Goal: Information Seeking & Learning: Learn about a topic

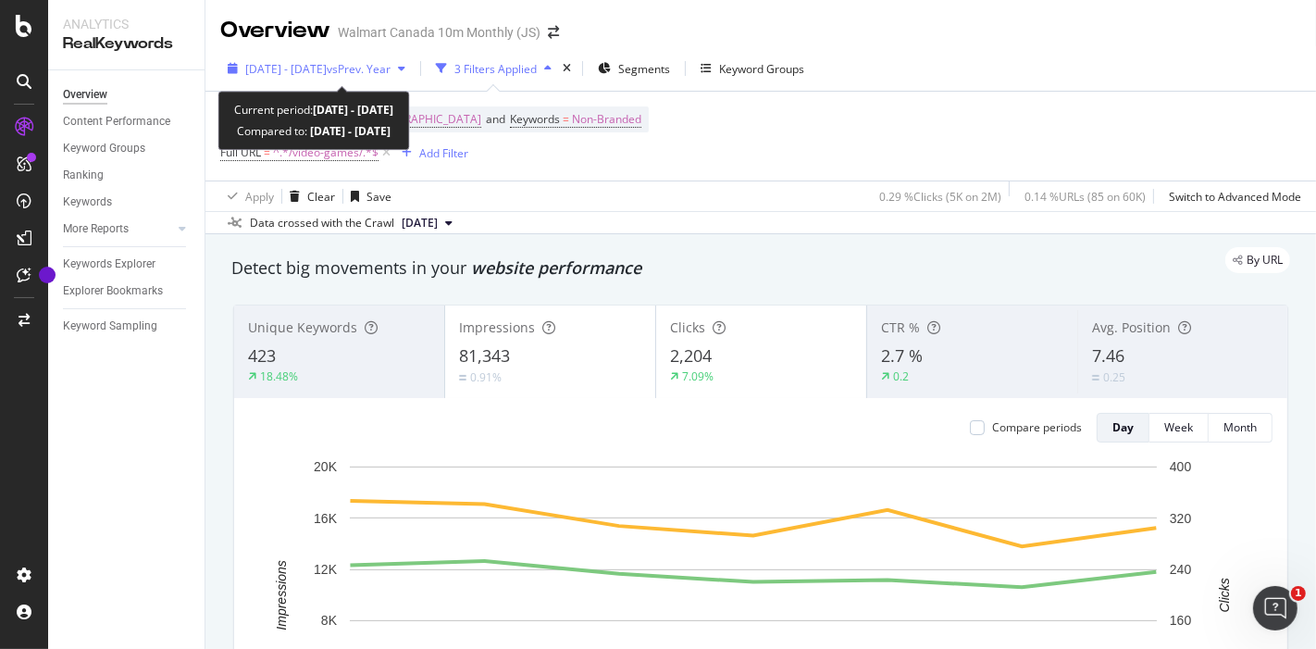
click at [387, 67] on span "vs Prev. Year" at bounding box center [359, 69] width 64 height 16
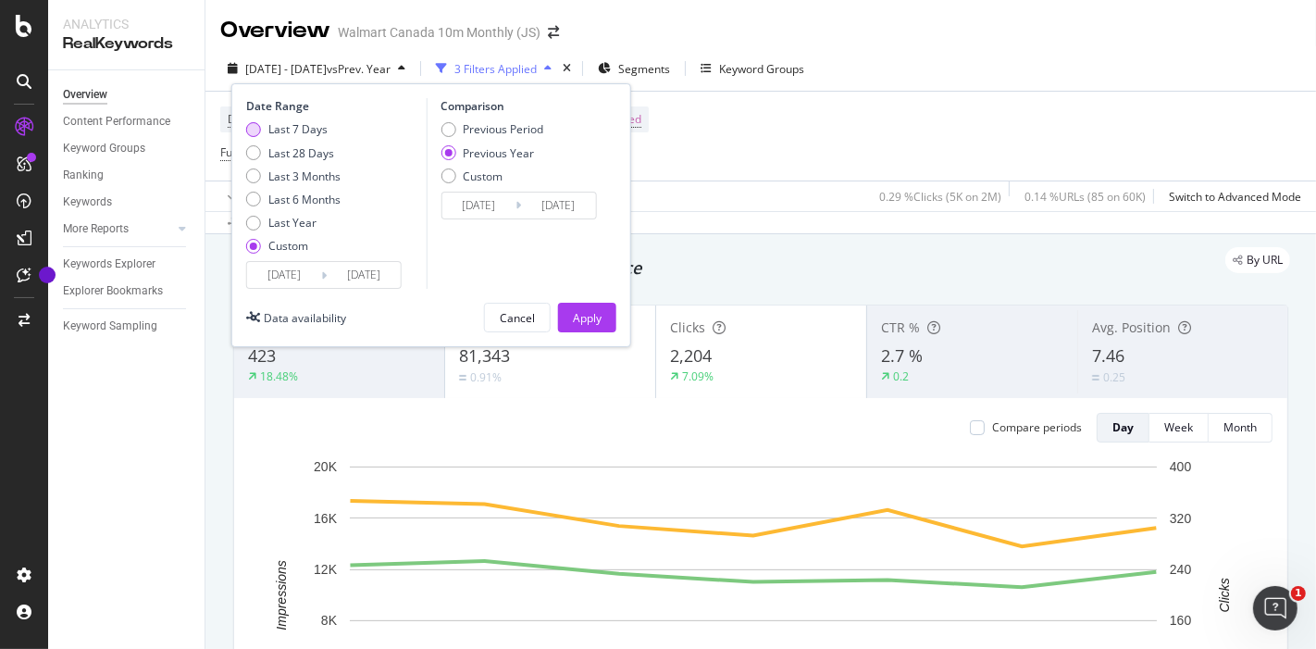
click at [315, 126] on div "Last 7 Days" at bounding box center [297, 129] width 59 height 16
type input "[DATE]"
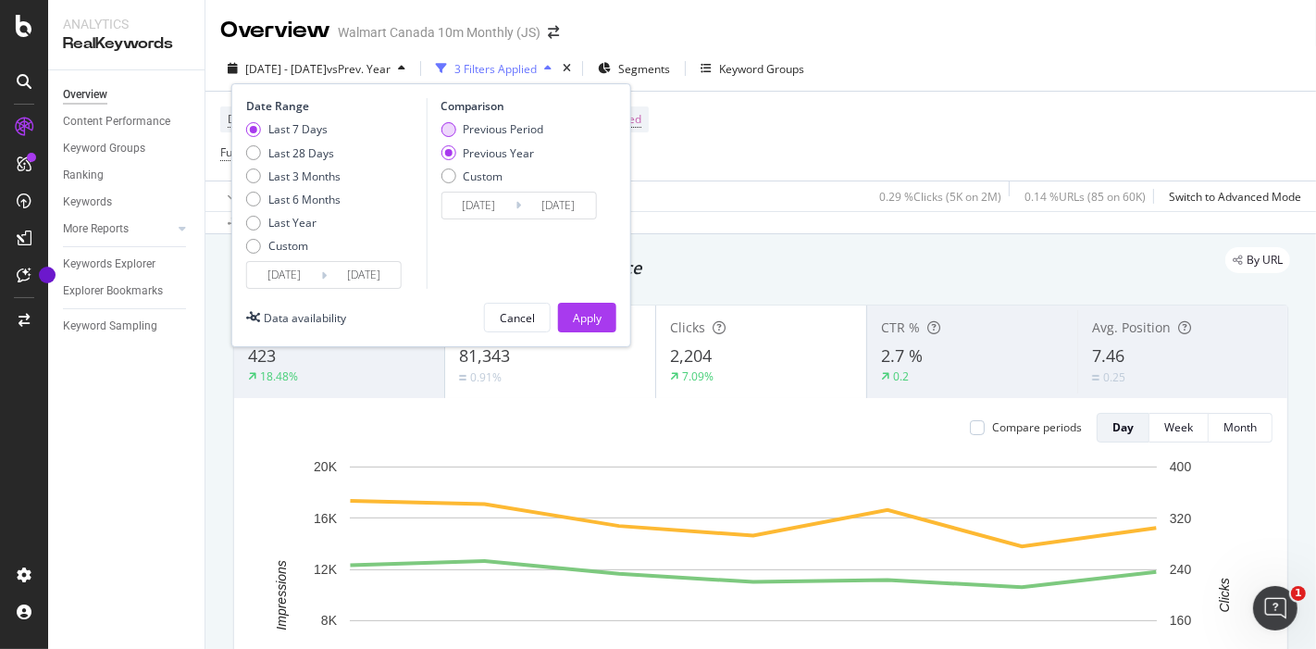
click at [494, 128] on div "Previous Period" at bounding box center [503, 129] width 80 height 16
type input "[DATE]"
click at [592, 317] on div "Apply" at bounding box center [587, 318] width 29 height 16
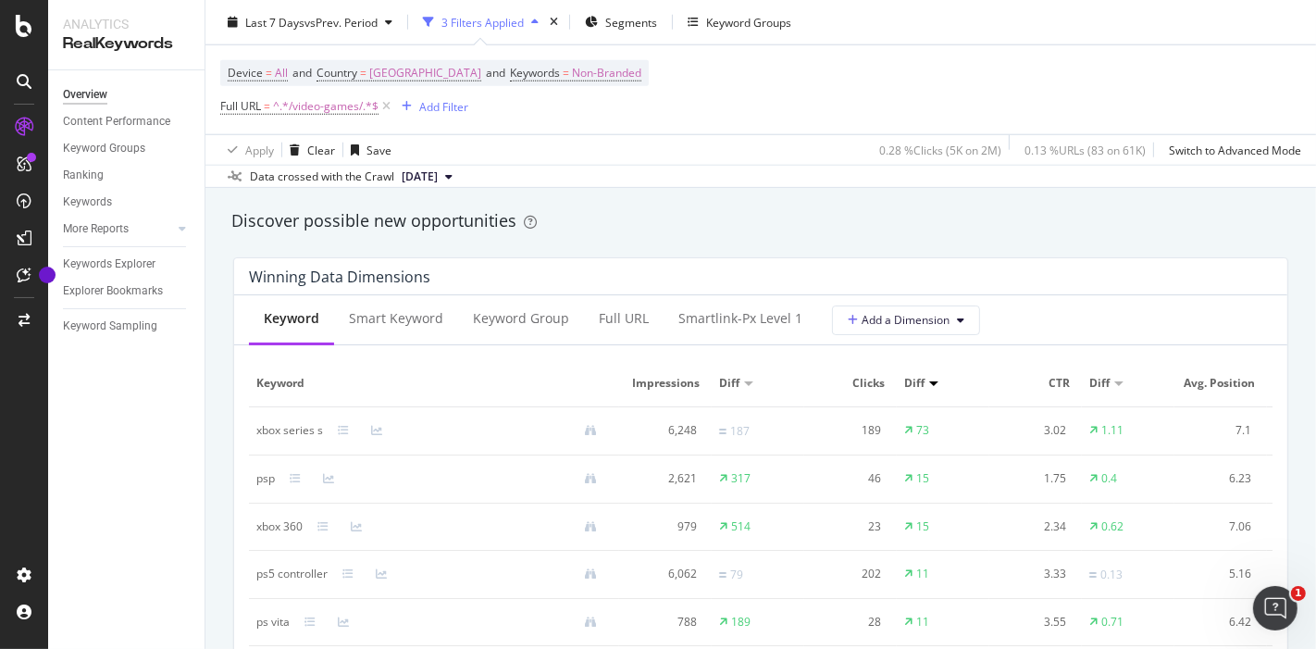
scroll to position [1622, 0]
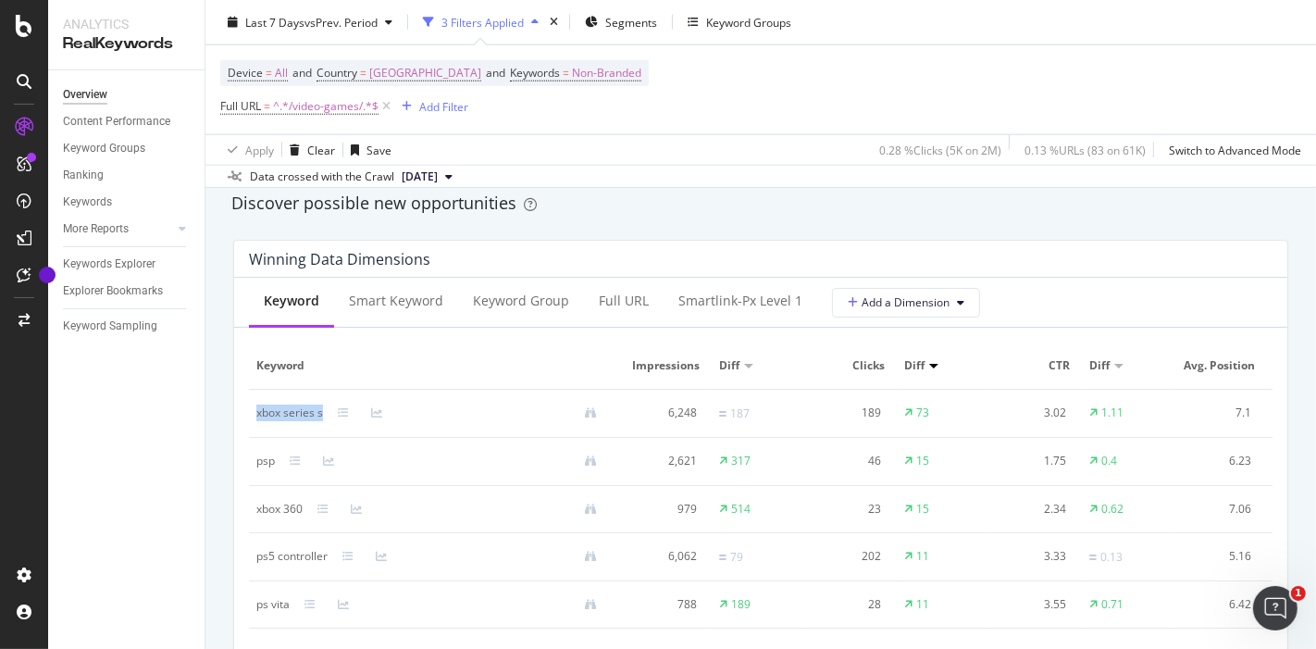
drag, startPoint x: 250, startPoint y: 408, endPoint x: 331, endPoint y: 419, distance: 82.2
click at [331, 419] on td "xbox series s" at bounding box center [434, 414] width 370 height 48
copy div "xbox series s"
click at [929, 413] on td "73" at bounding box center [943, 414] width 93 height 48
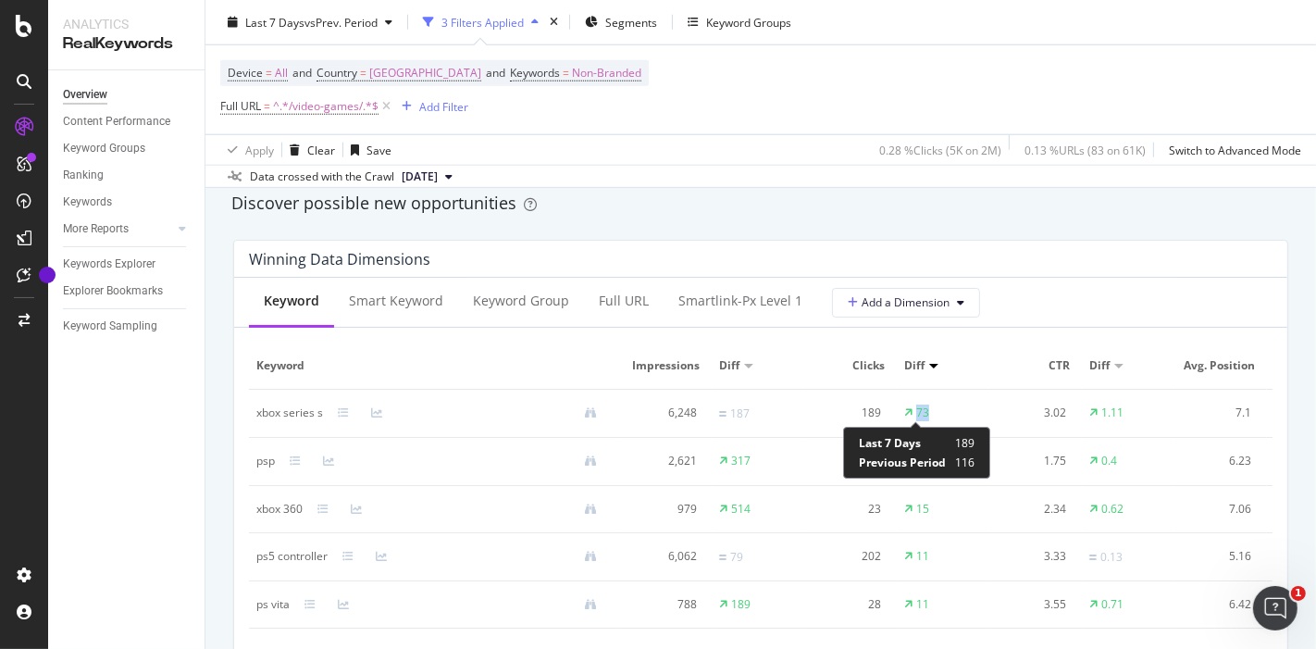
drag, startPoint x: 929, startPoint y: 413, endPoint x: 914, endPoint y: 414, distance: 14.9
click at [914, 414] on td "73" at bounding box center [943, 414] width 93 height 48
copy div "73"
click at [932, 450] on td "15" at bounding box center [943, 462] width 93 height 48
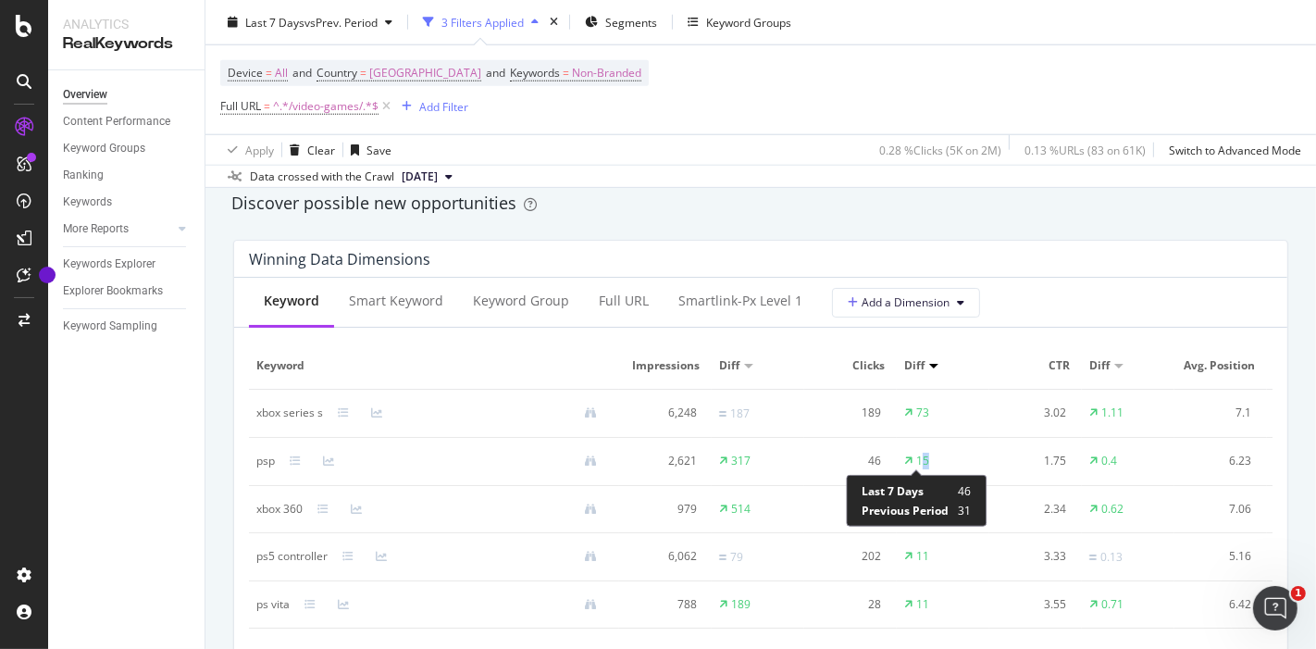
drag, startPoint x: 932, startPoint y: 450, endPoint x: 919, endPoint y: 453, distance: 13.5
click at [919, 453] on td "15" at bounding box center [943, 462] width 93 height 48
click at [918, 459] on div "15" at bounding box center [922, 460] width 13 height 17
copy div "15"
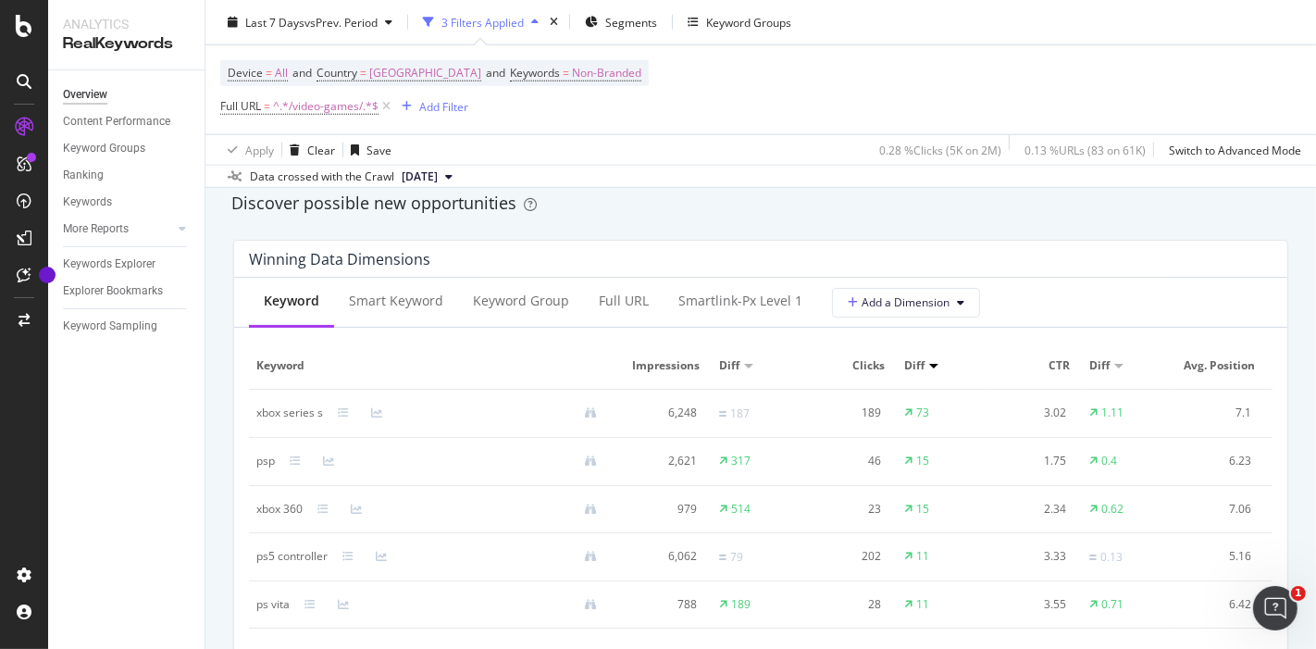
click at [269, 507] on div "xbox 360" at bounding box center [279, 509] width 46 height 17
copy div "xbox 360"
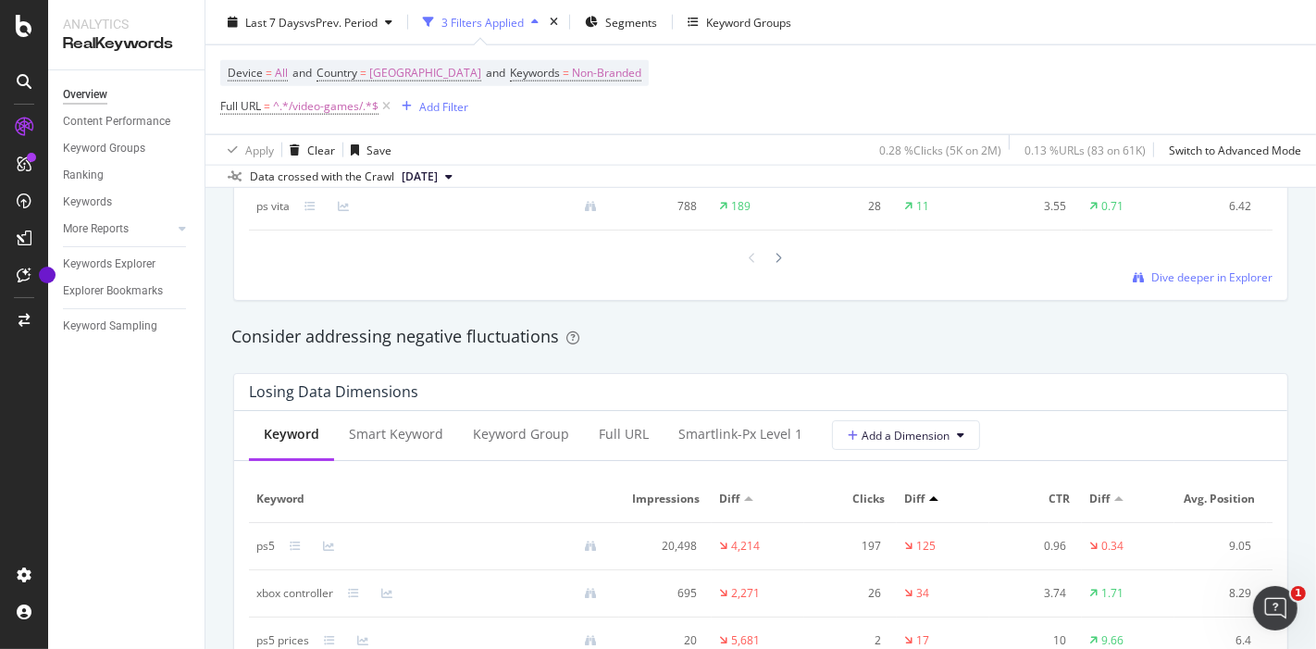
click at [254, 564] on td "ps5" at bounding box center [434, 546] width 370 height 47
copy div "ps5"
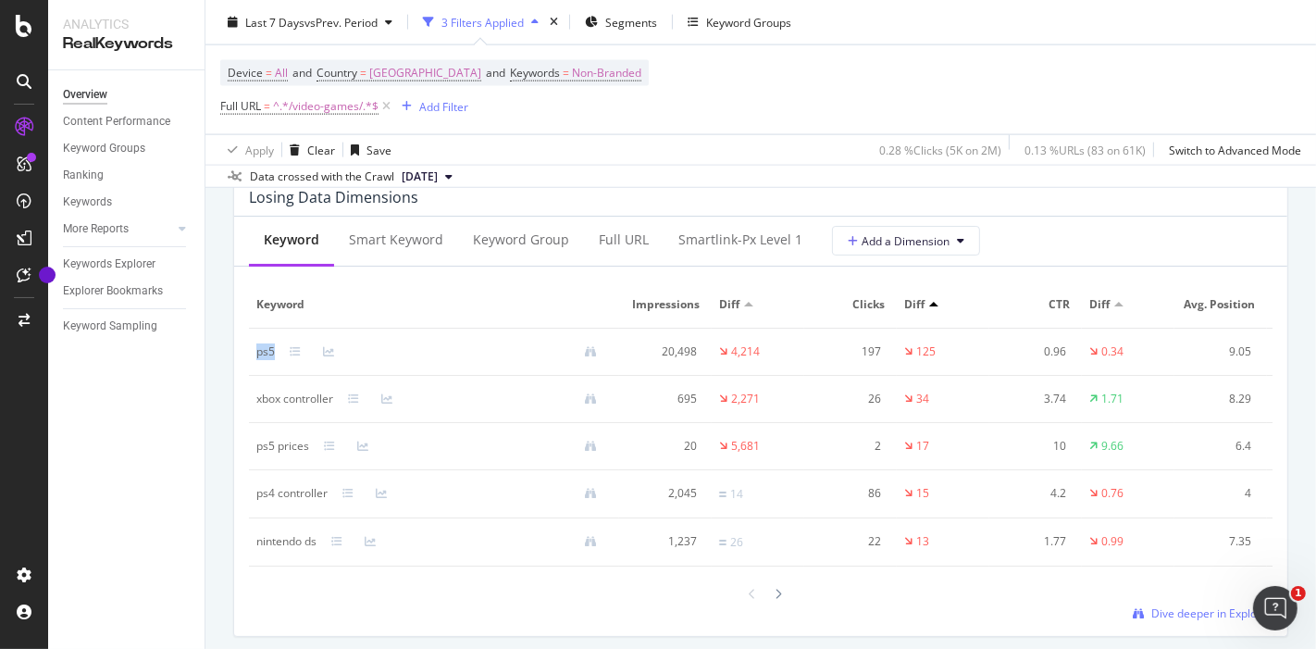
scroll to position [2222, 0]
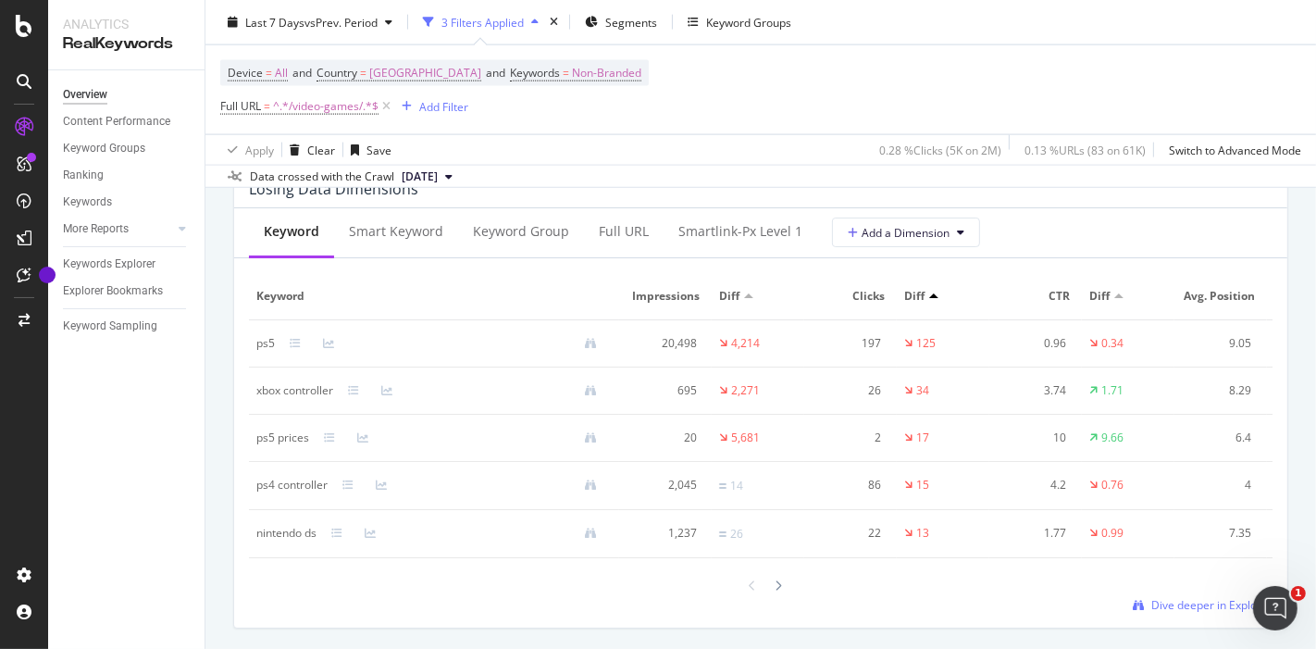
click at [265, 399] on div "xbox controller" at bounding box center [294, 390] width 77 height 17
copy div "xbox controller"
click at [257, 446] on div "ps5 prices" at bounding box center [282, 437] width 53 height 17
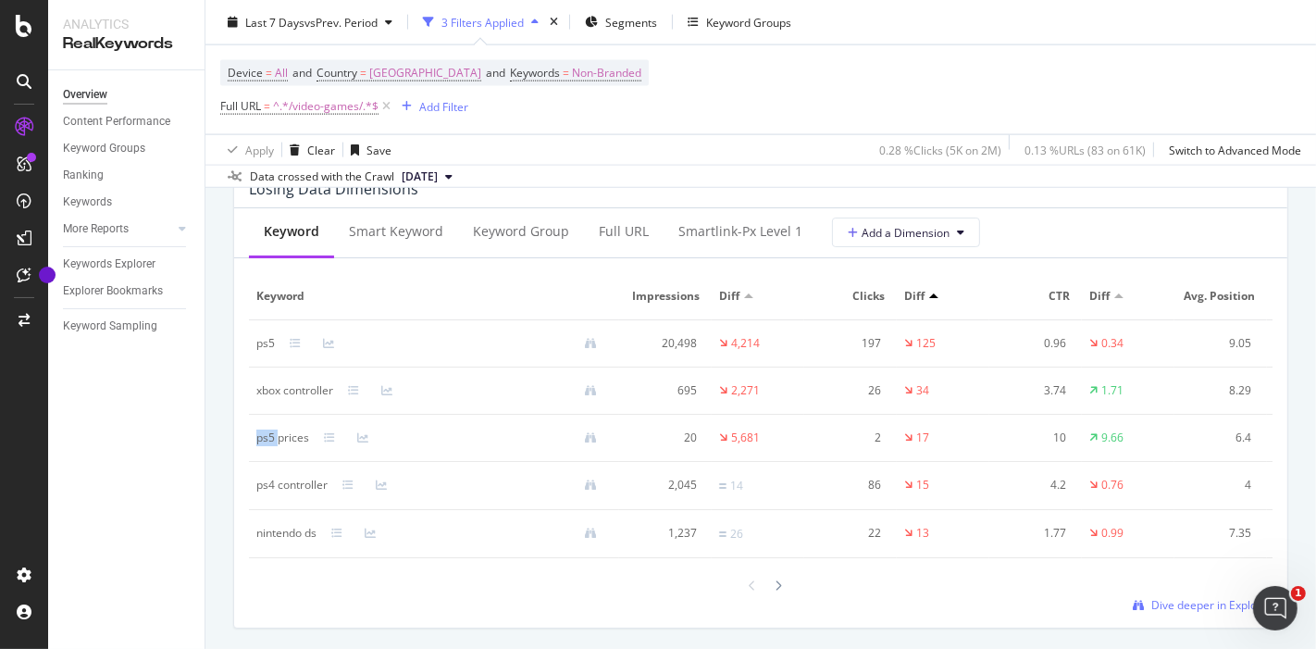
click at [257, 446] on div "ps5 prices" at bounding box center [282, 437] width 53 height 17
copy div "ps5 prices"
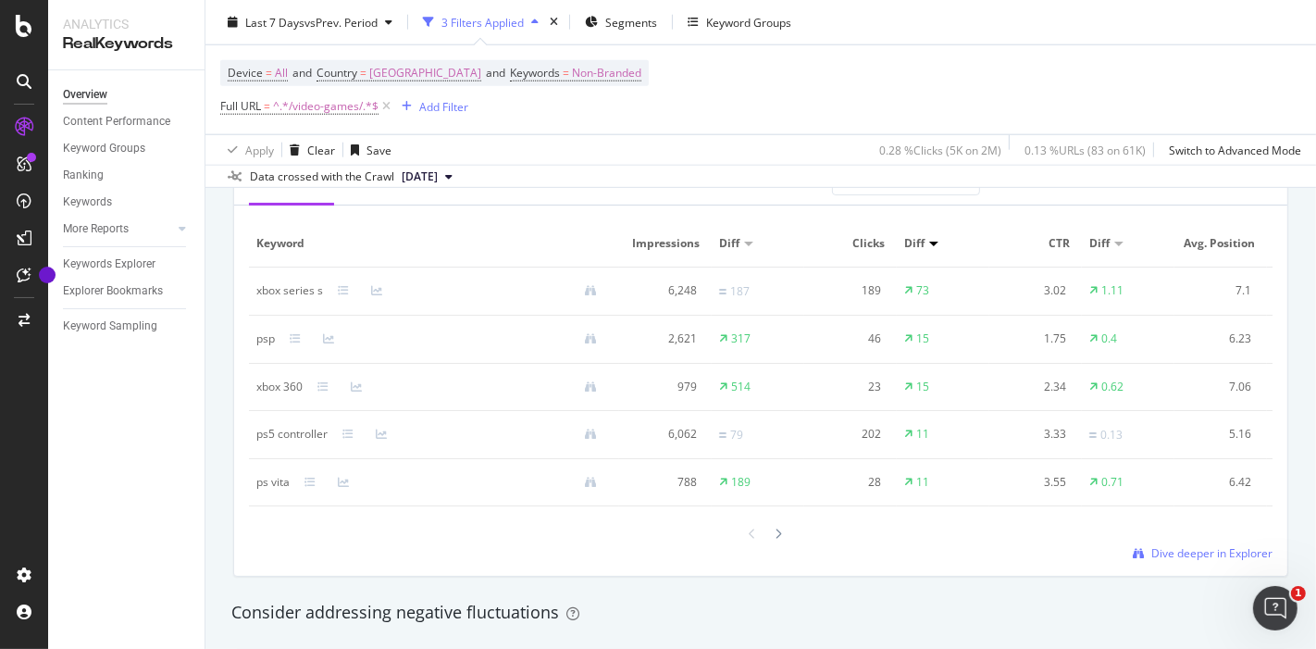
scroll to position [1672, 0]
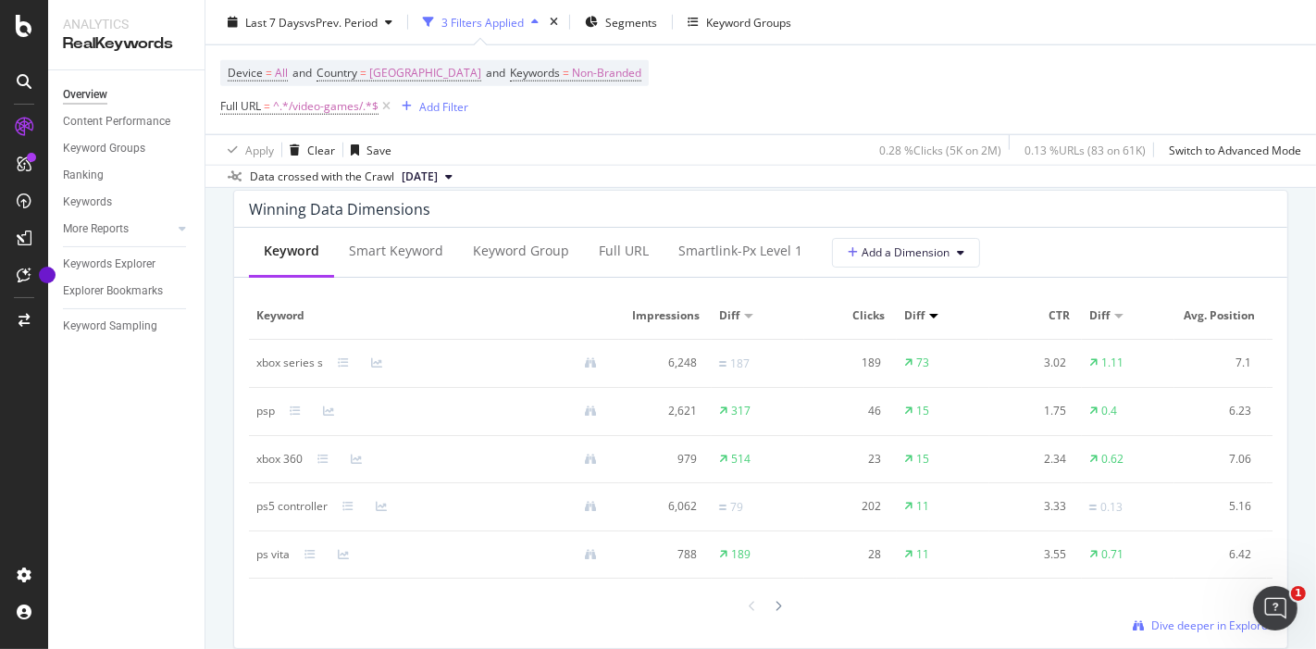
click at [264, 356] on div "xbox series s" at bounding box center [289, 362] width 67 height 17
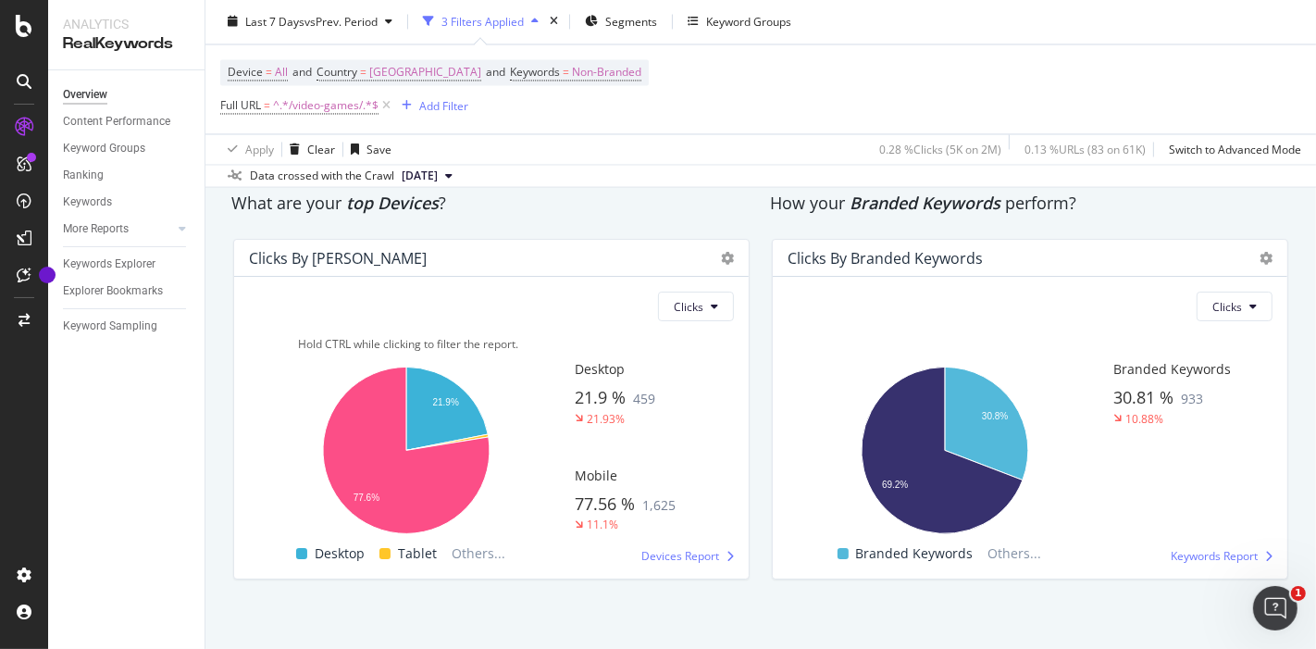
scroll to position [1708, 0]
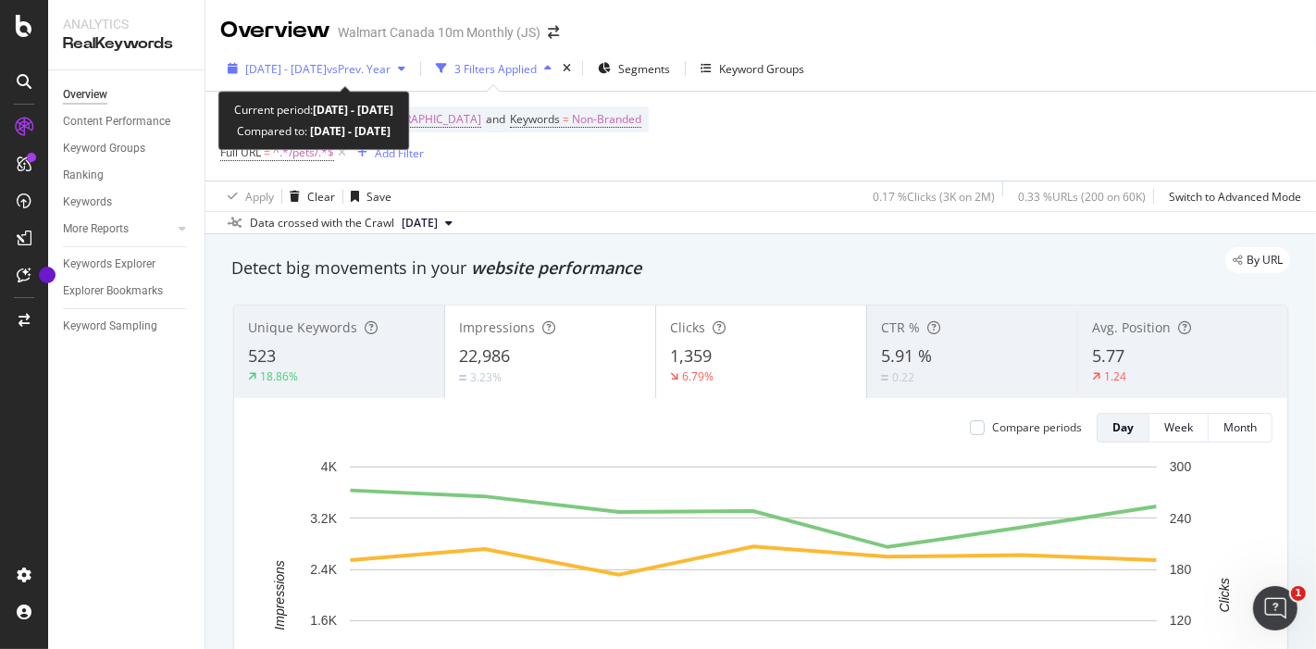
click at [327, 67] on span "2025 Aug. 10th - Aug. 16th" at bounding box center [285, 69] width 81 height 16
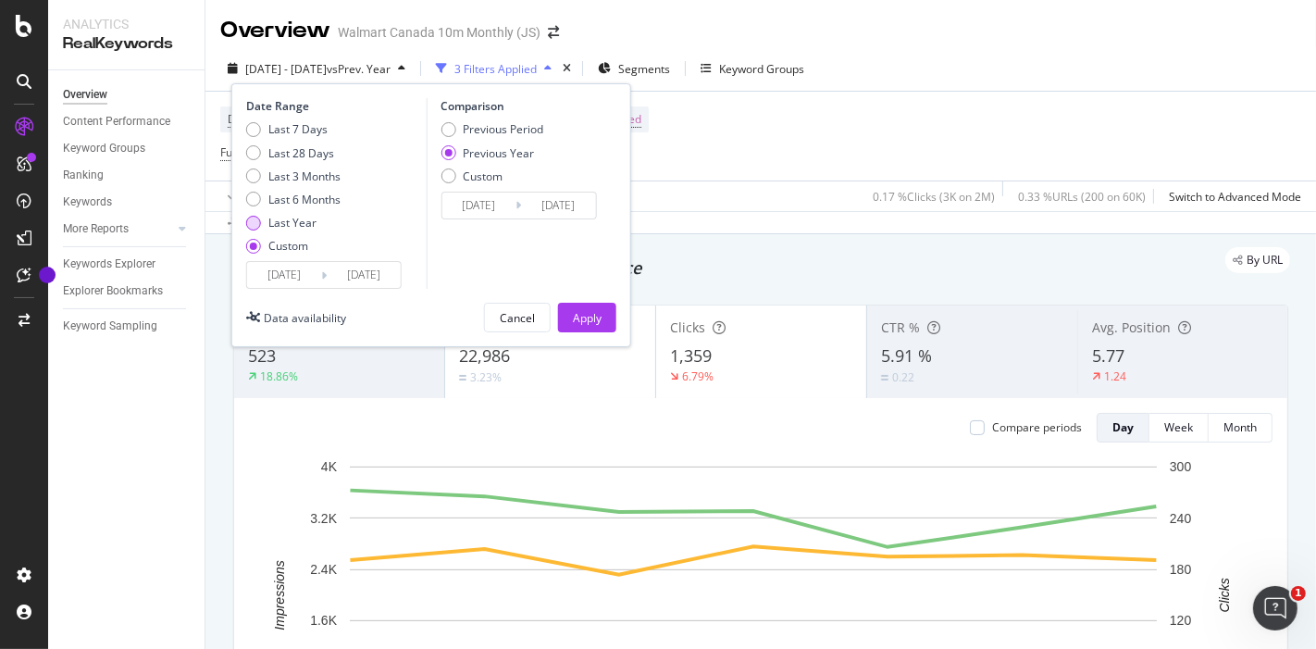
click at [291, 229] on div "Last Year" at bounding box center [292, 223] width 48 height 16
type input "2024/09/07"
type input "2025/09/06"
type input "2023/09/09"
type input "2024/09/07"
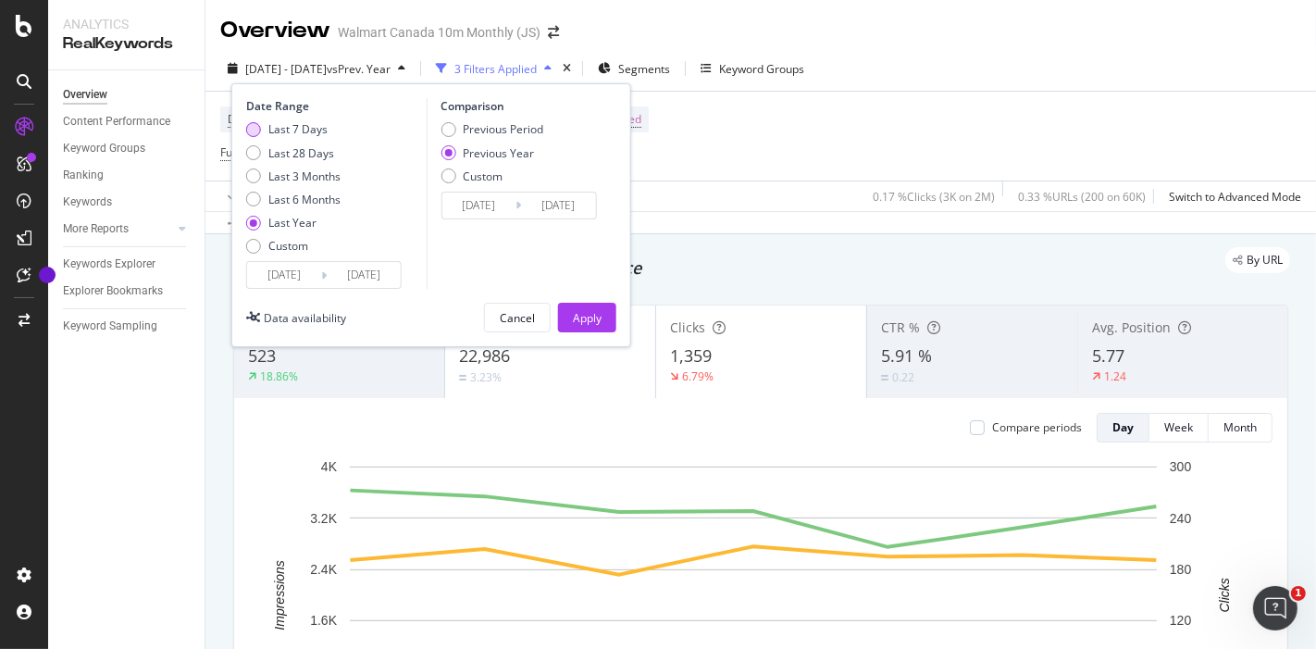
click at [268, 127] on div "Last 7 Days" at bounding box center [297, 129] width 59 height 16
type input "2025/08/31"
click at [481, 127] on div "Previous Period" at bounding box center [503, 129] width 80 height 16
type input "2025/08/24"
type input "2025/08/30"
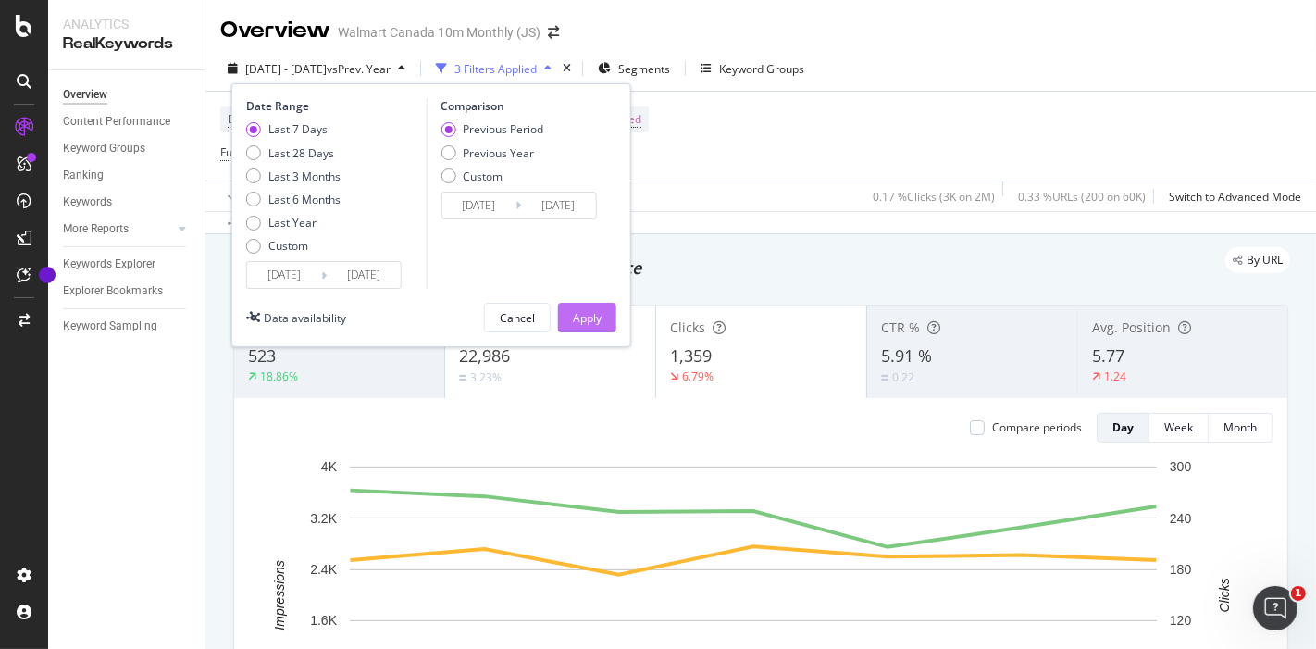
click at [575, 305] on div "Apply" at bounding box center [587, 317] width 29 height 28
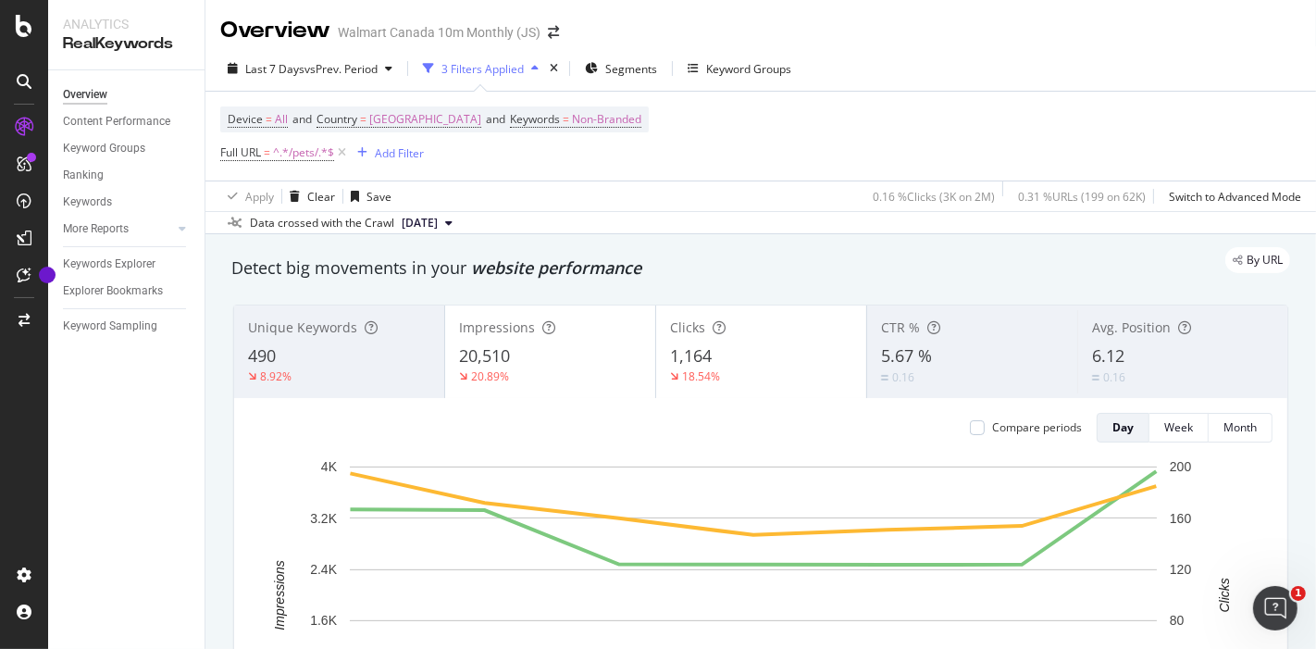
click at [756, 140] on div "Device = All and Country = Canada and Keywords = Non-Branded Full URL = ^.*/pet…" at bounding box center [760, 136] width 1081 height 89
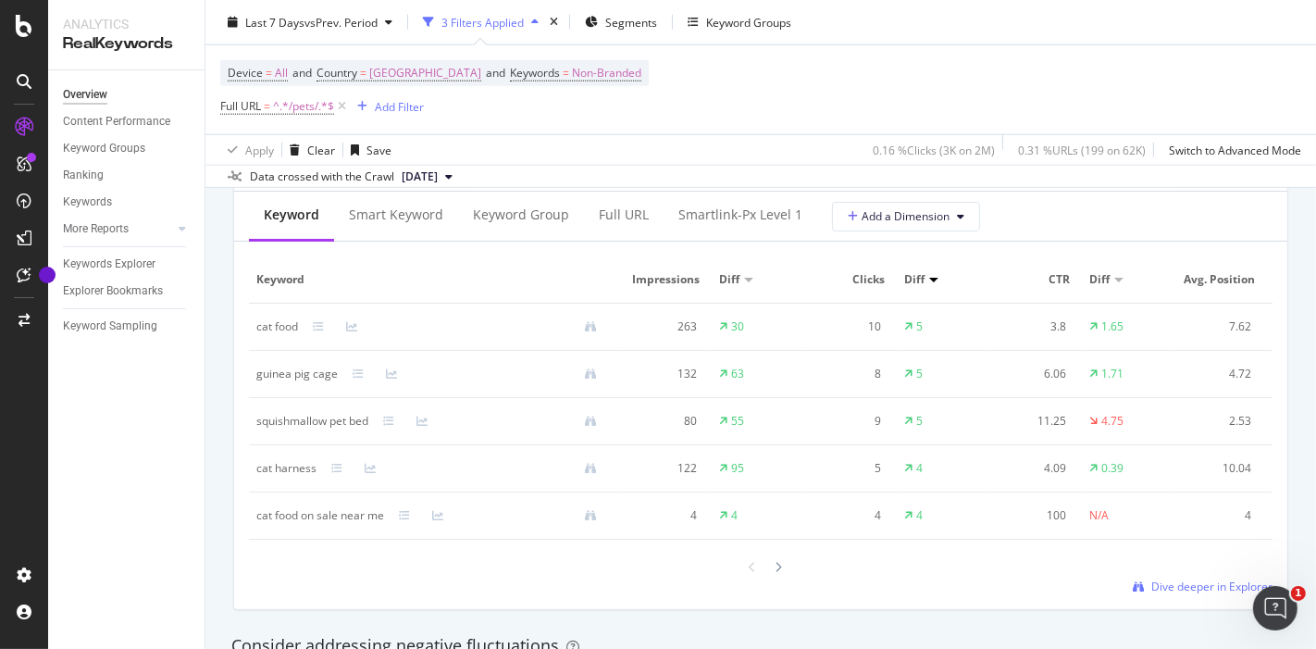
scroll to position [1707, 0]
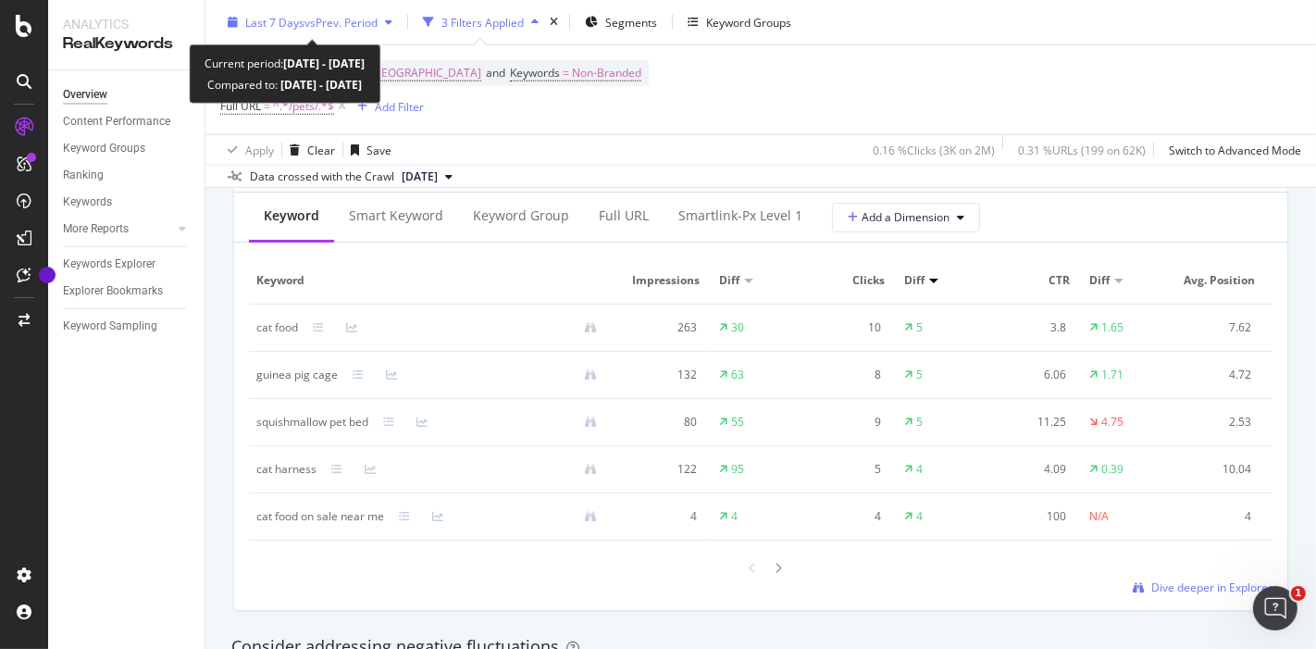
click at [338, 21] on span "vs Prev. Period" at bounding box center [340, 22] width 73 height 16
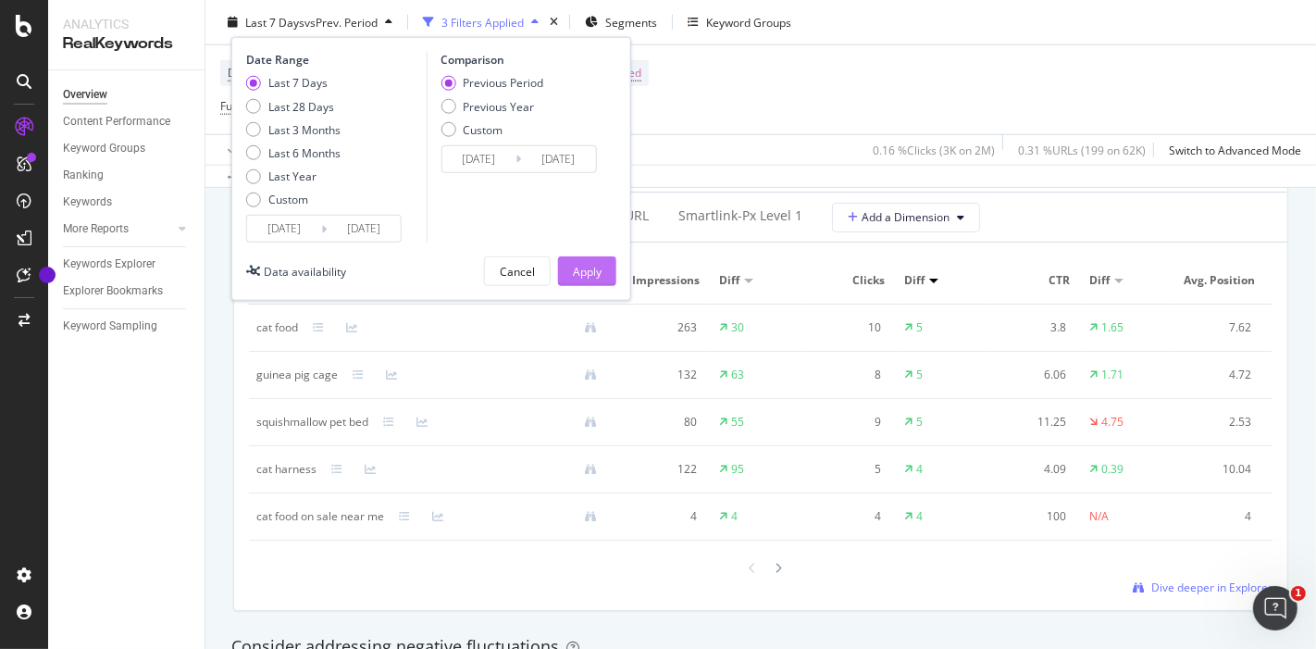
click at [580, 273] on div "Apply" at bounding box center [587, 271] width 29 height 16
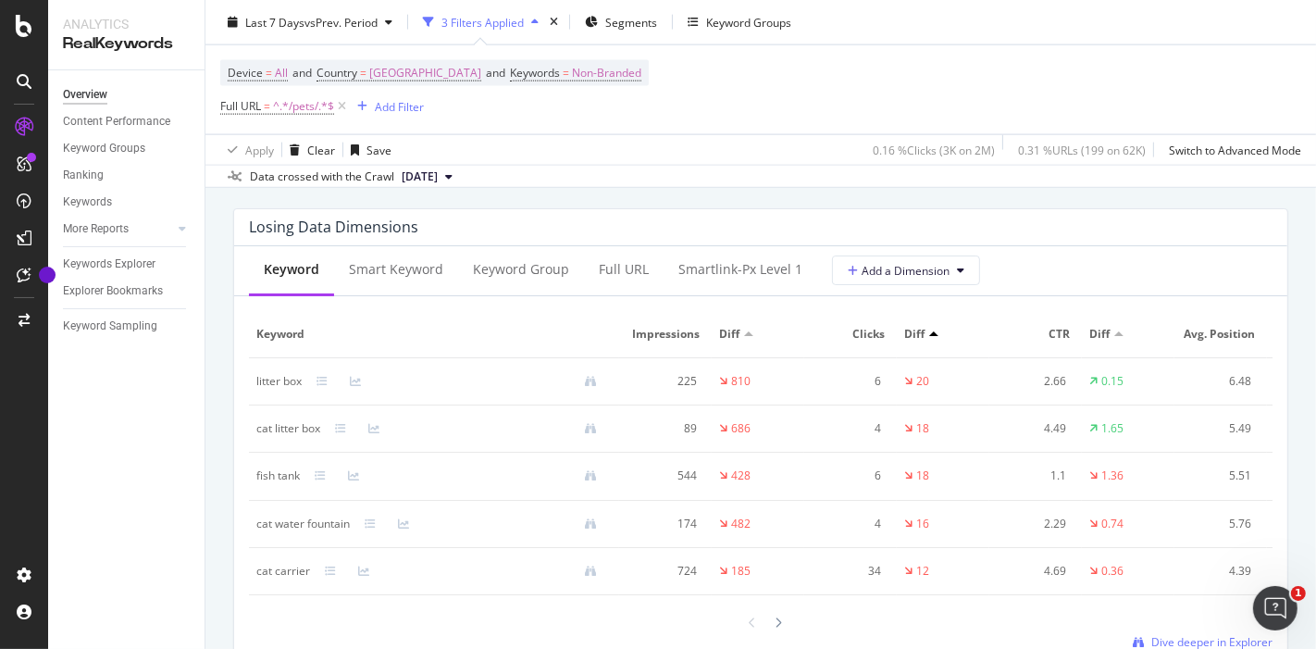
scroll to position [2194, 0]
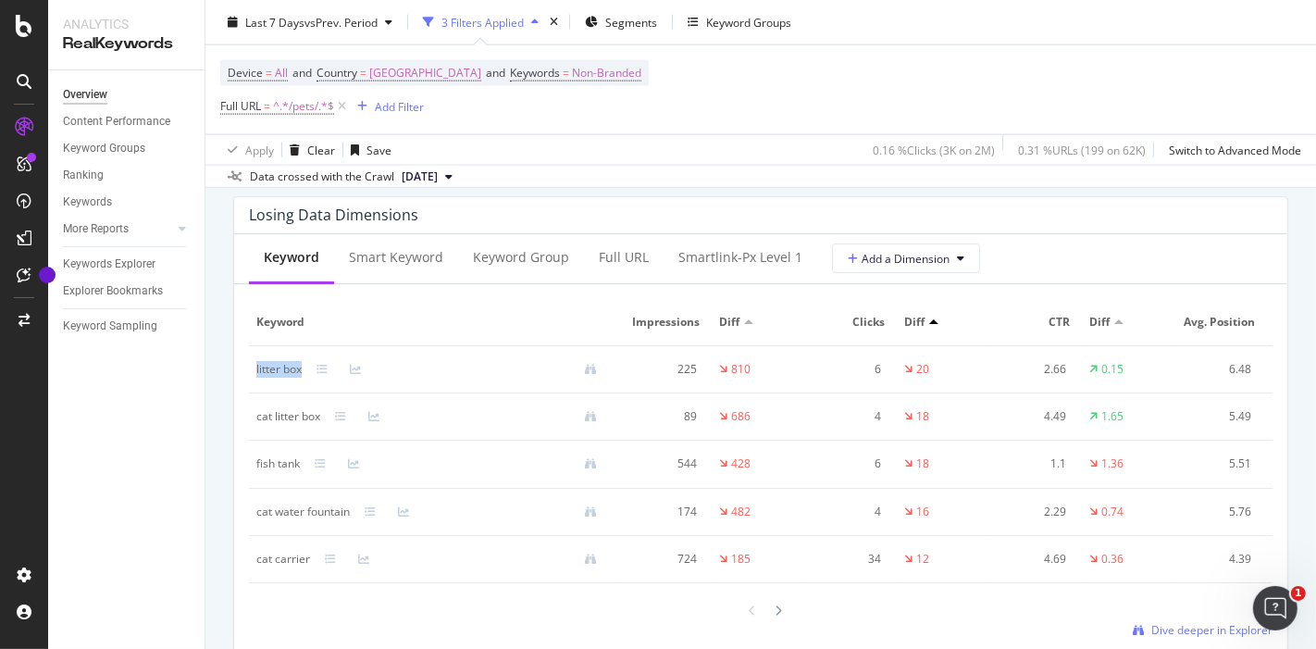
drag, startPoint x: 254, startPoint y: 373, endPoint x: 303, endPoint y: 389, distance: 51.5
click at [303, 389] on td "litter box" at bounding box center [434, 369] width 370 height 47
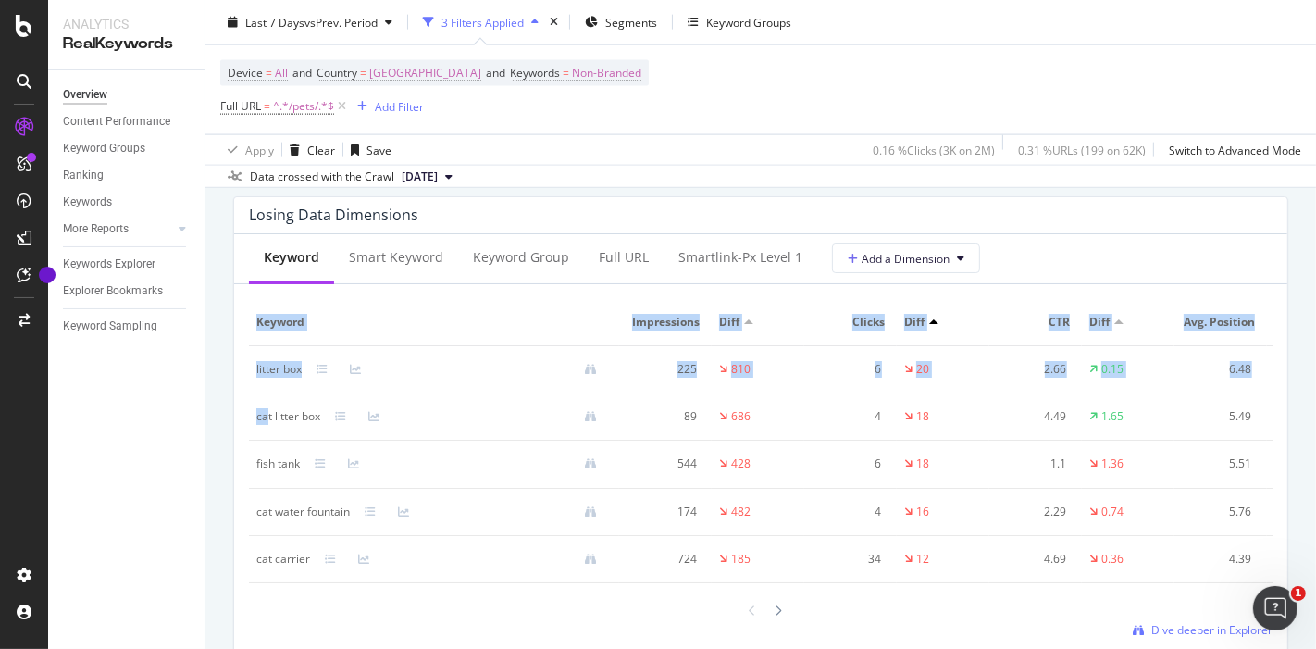
drag, startPoint x: 244, startPoint y: 430, endPoint x: 268, endPoint y: 430, distance: 24.1
click at [268, 430] on div "Keyword Smart Keyword Keyword Group Full URL smartlink-px Level 1 Add a Dimensi…" at bounding box center [760, 443] width 1053 height 418
click at [268, 425] on div "cat litter box" at bounding box center [288, 416] width 64 height 17
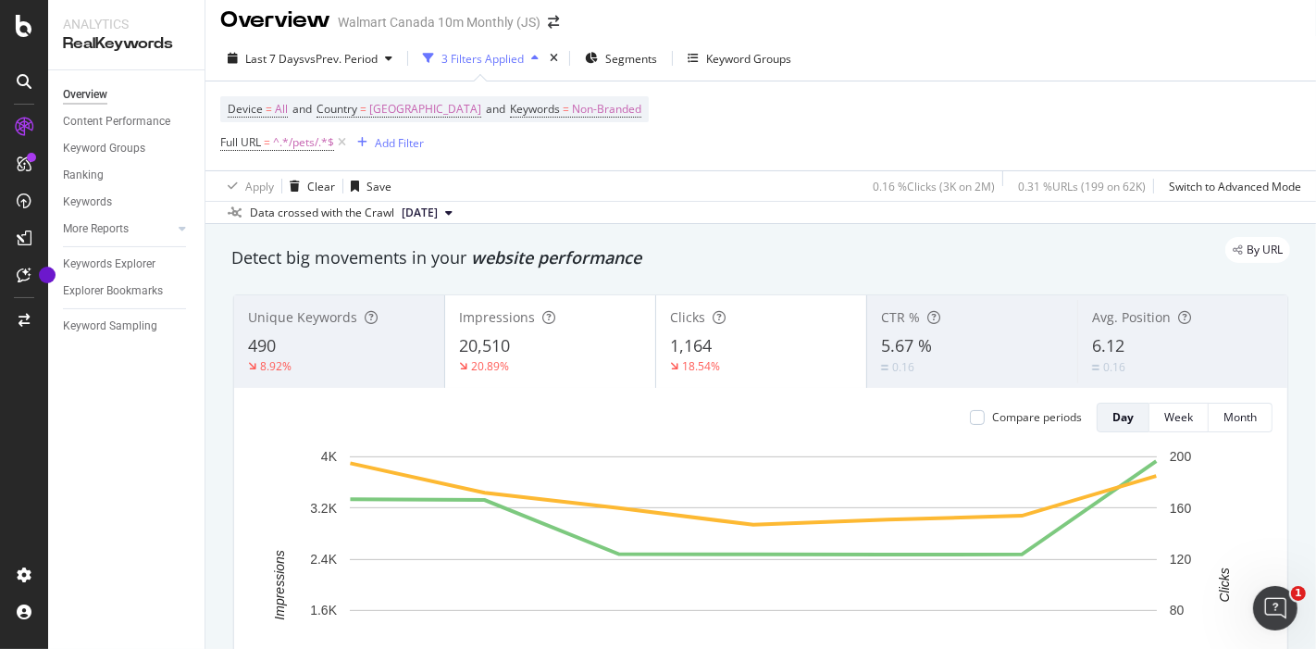
scroll to position [0, 0]
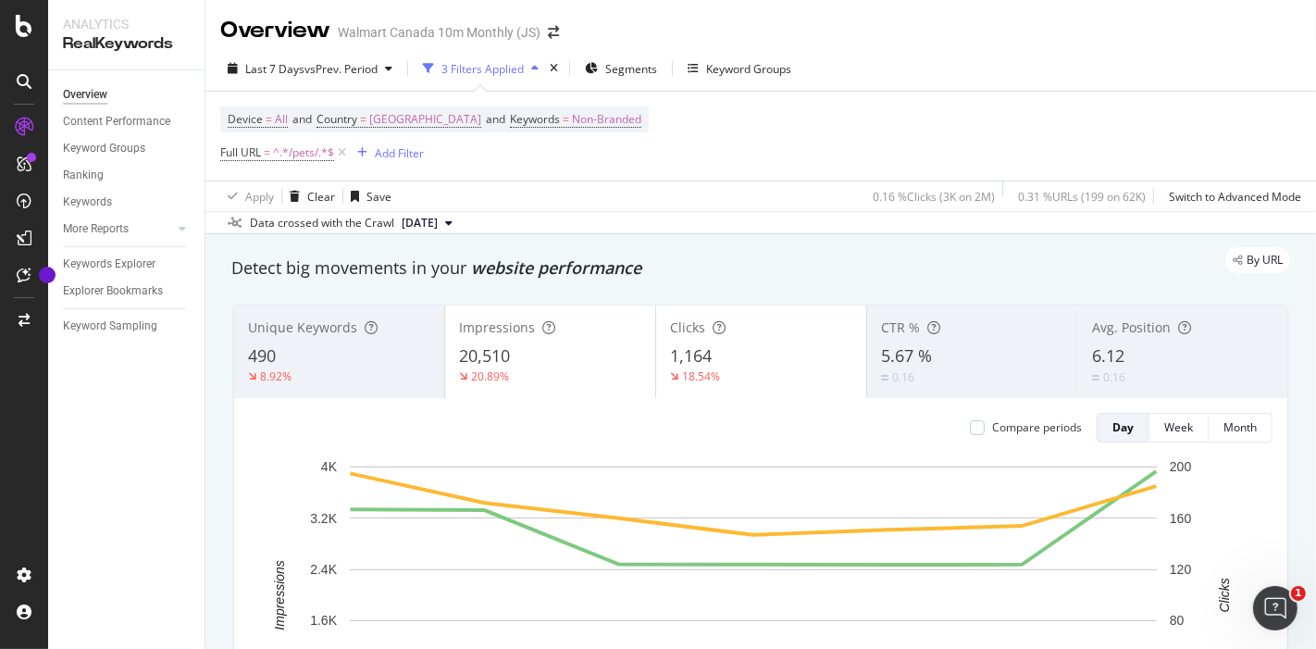
click at [513, 373] on div "20.89%" at bounding box center [550, 376] width 182 height 17
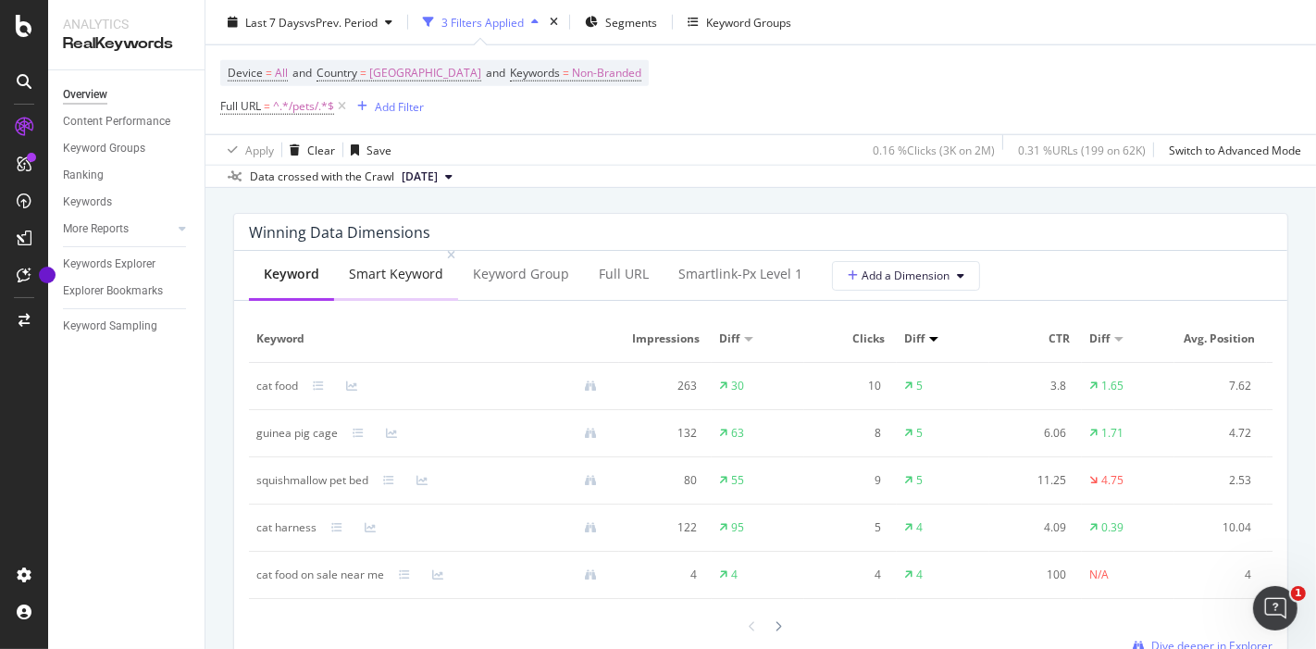
scroll to position [1701, 0]
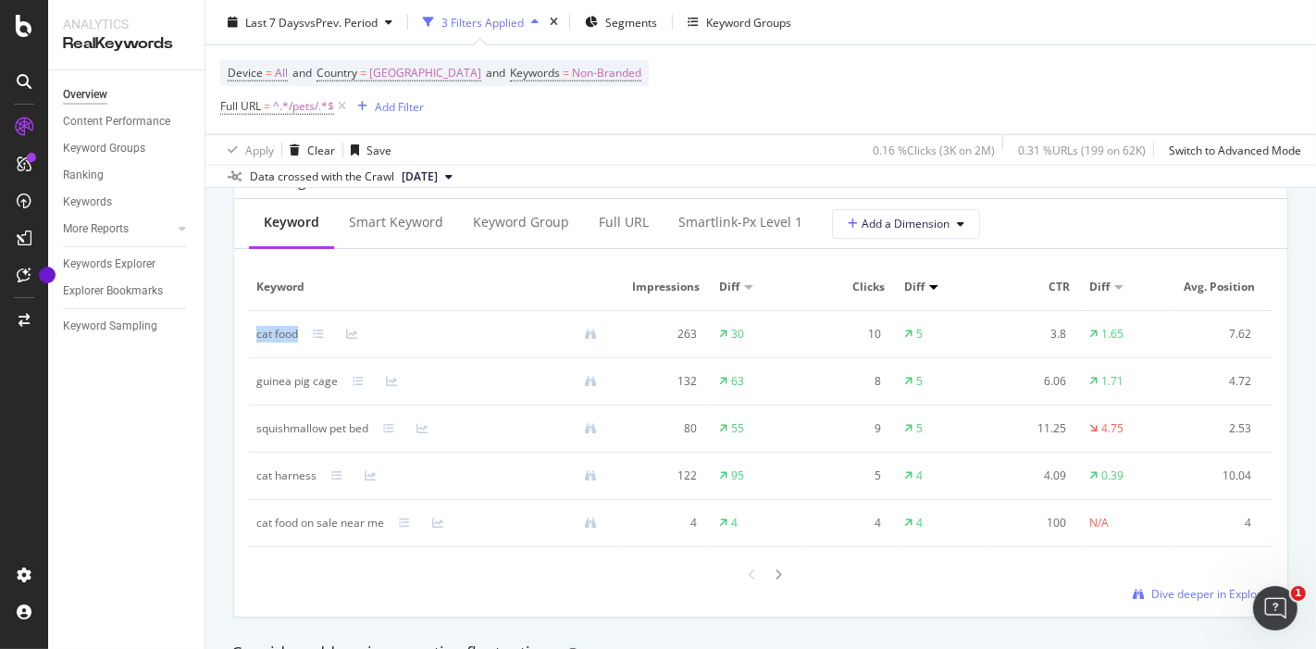
drag, startPoint x: 248, startPoint y: 336, endPoint x: 300, endPoint y: 328, distance: 52.3
click at [300, 328] on td "cat food" at bounding box center [434, 334] width 370 height 47
copy div "cat food"
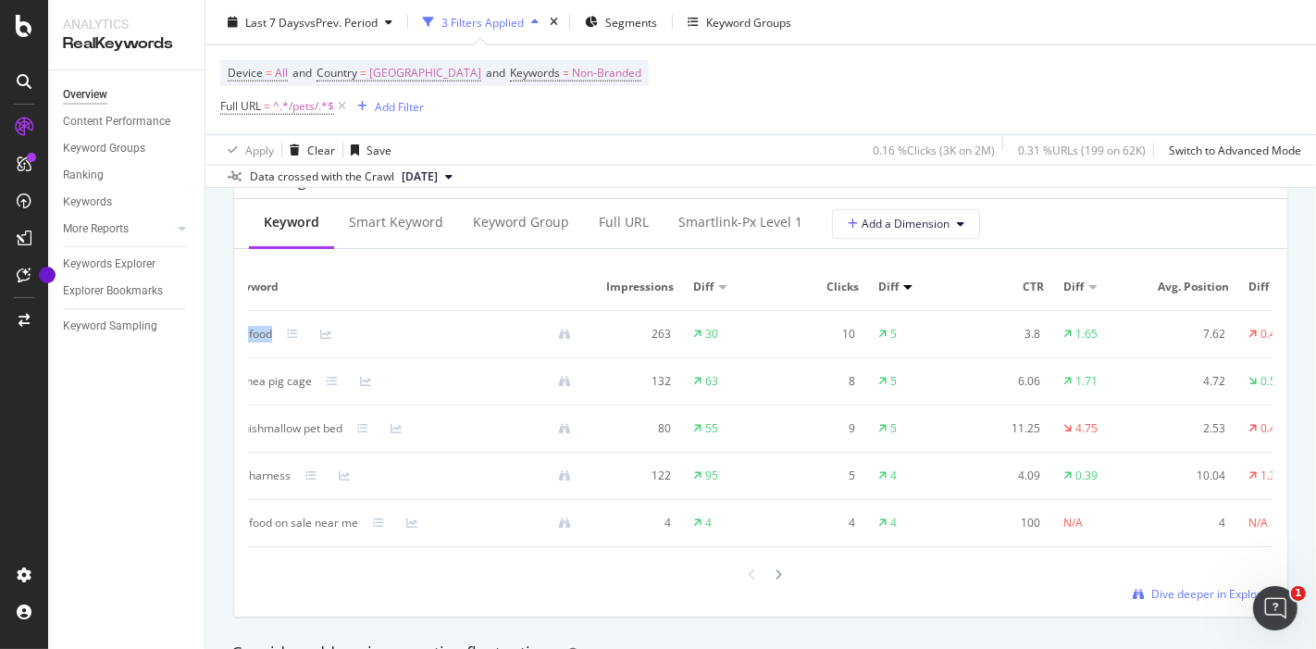
scroll to position [0, 0]
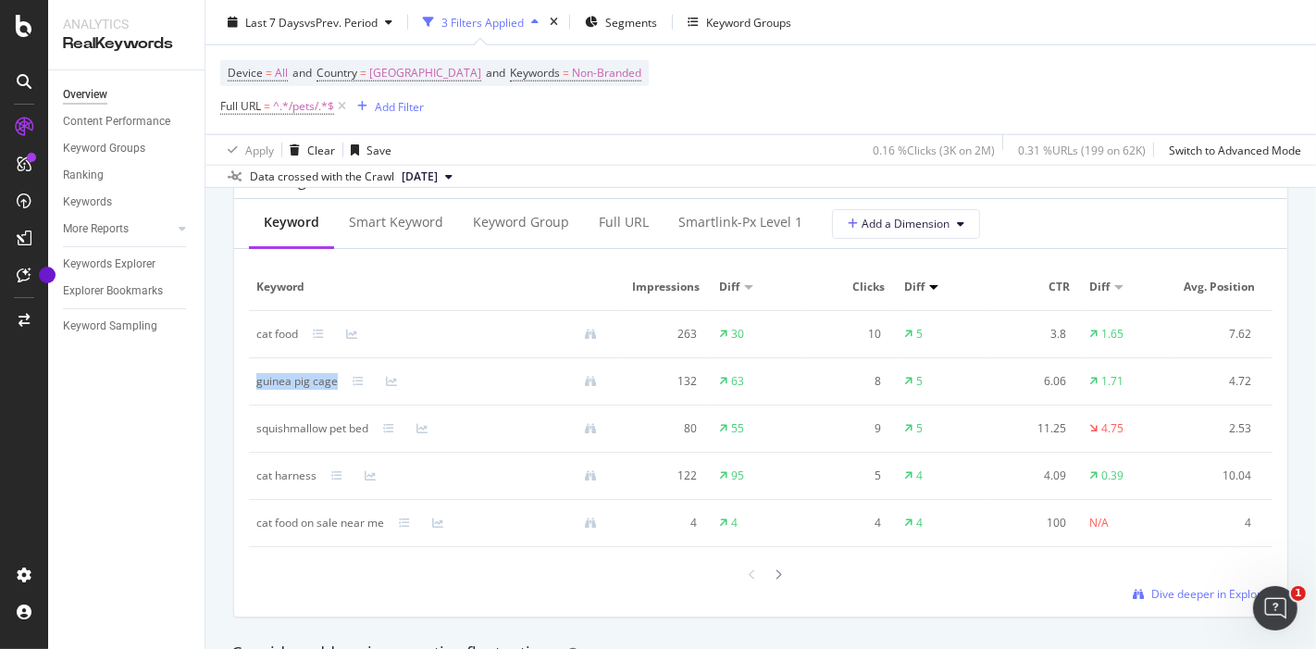
drag, startPoint x: 253, startPoint y: 380, endPoint x: 337, endPoint y: 379, distance: 84.2
click at [337, 379] on td "guinea pig cage" at bounding box center [434, 381] width 370 height 47
copy div "guinea pig cage"
drag, startPoint x: 257, startPoint y: 423, endPoint x: 378, endPoint y: 425, distance: 121.2
click at [378, 425] on div "squishmallow pet bed" at bounding box center [433, 428] width 355 height 17
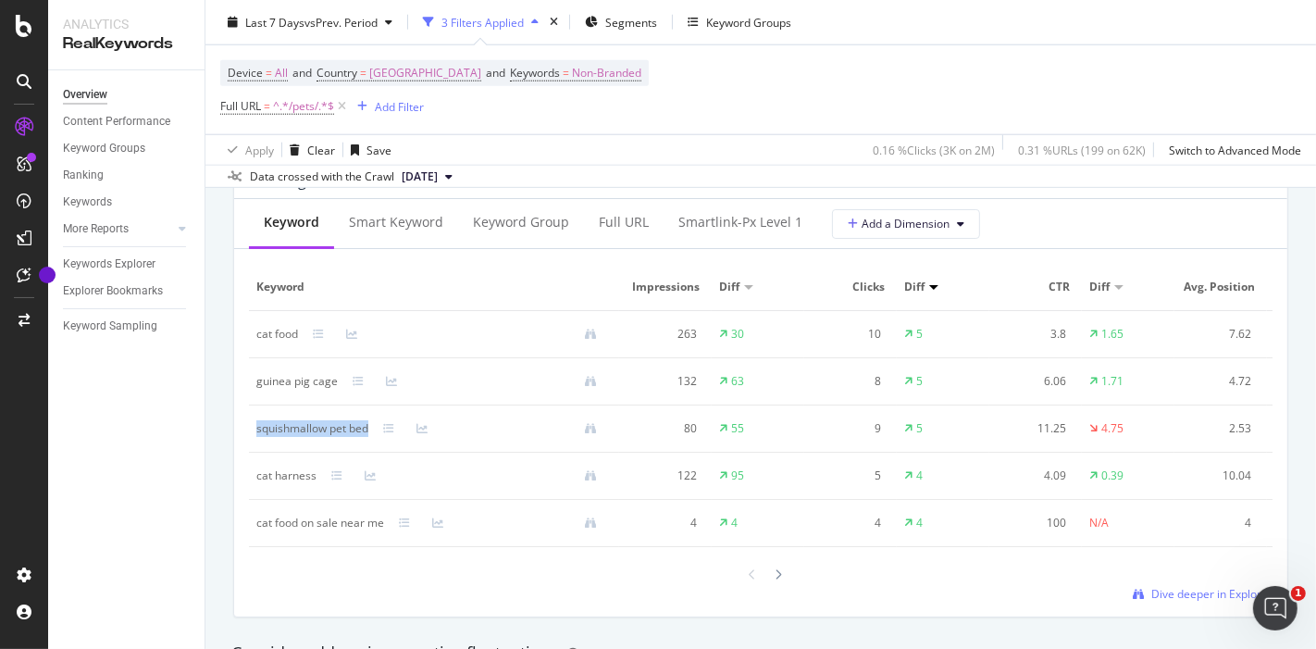
copy div "squishmallow pet bed"
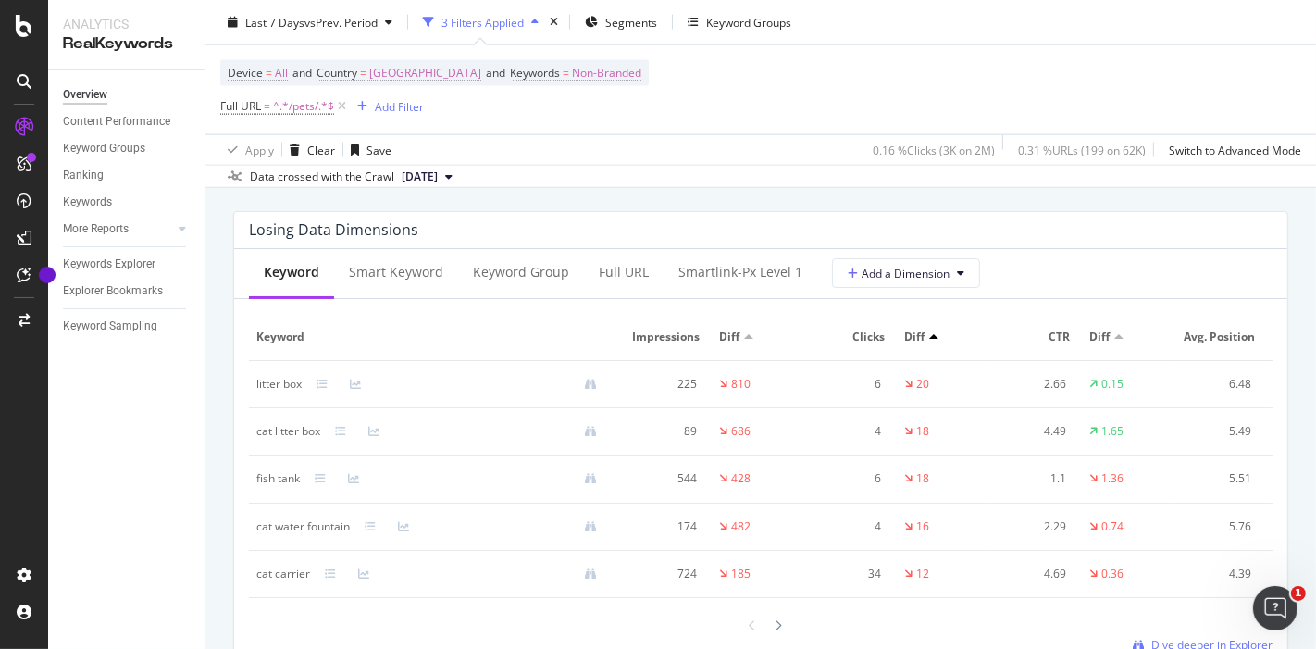
scroll to position [2186, 0]
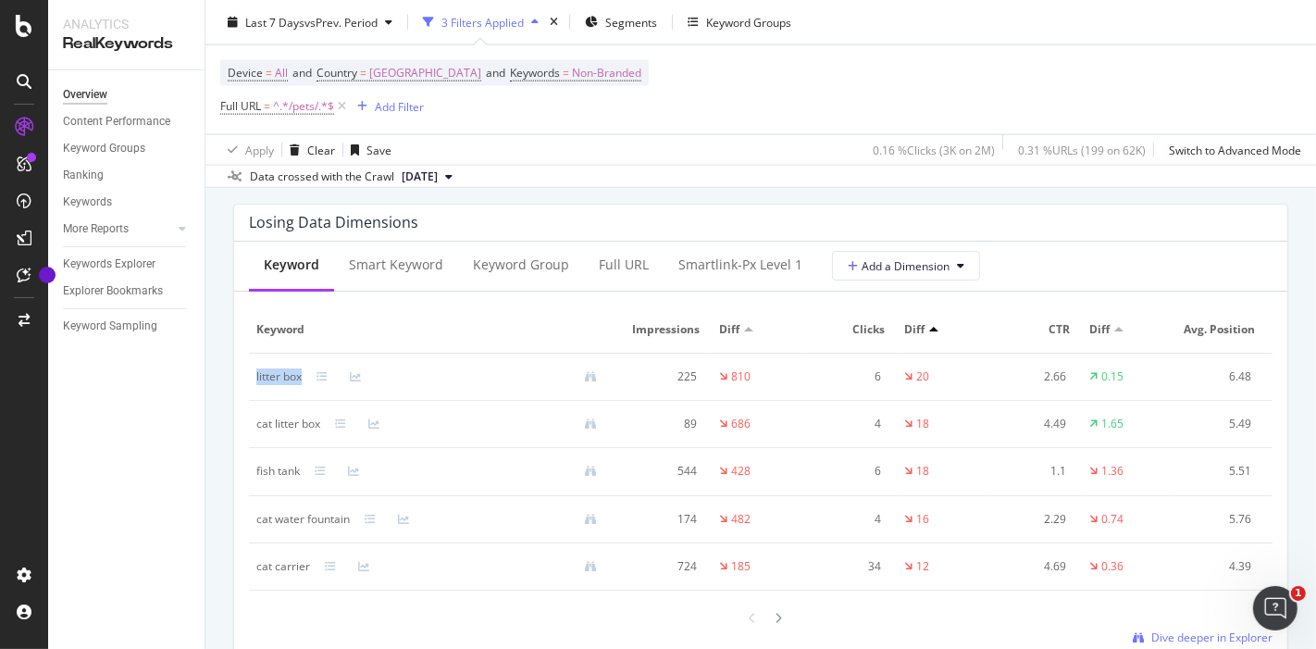
drag, startPoint x: 251, startPoint y: 392, endPoint x: 308, endPoint y: 395, distance: 57.4
click at [308, 395] on td "litter box" at bounding box center [434, 376] width 370 height 47
copy div "litter box"
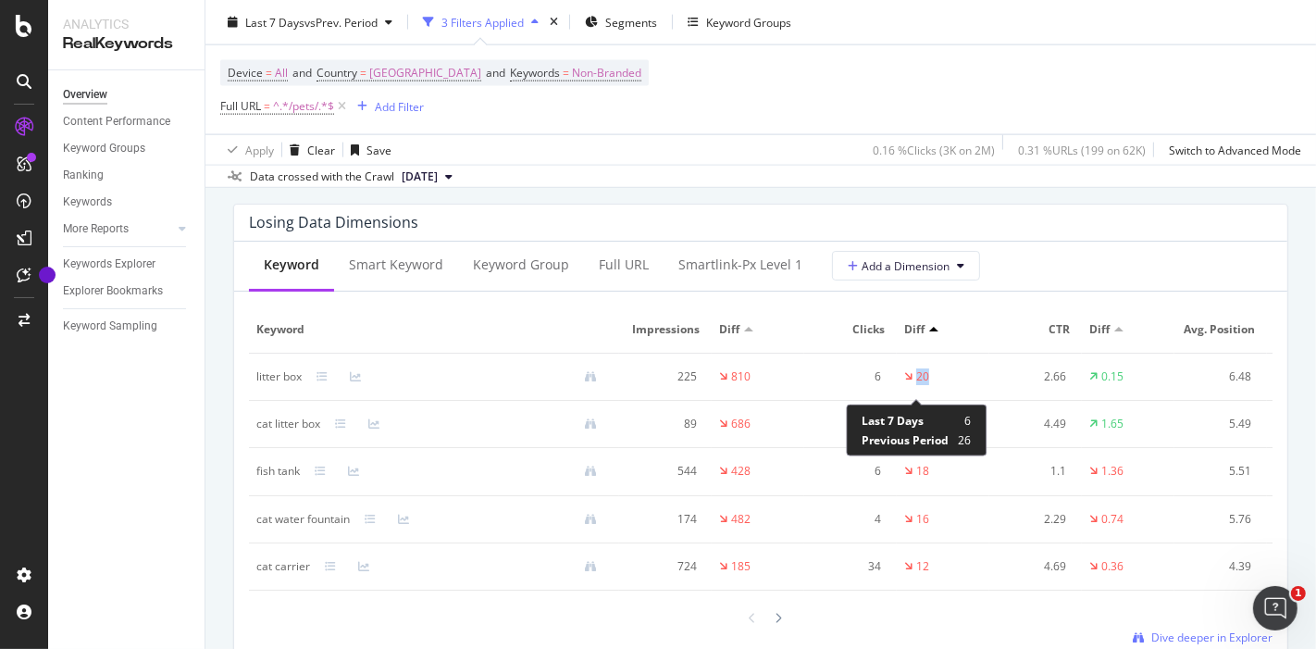
drag, startPoint x: 937, startPoint y: 394, endPoint x: 912, endPoint y: 389, distance: 25.6
click at [912, 389] on td "20" at bounding box center [943, 376] width 93 height 47
copy div "20"
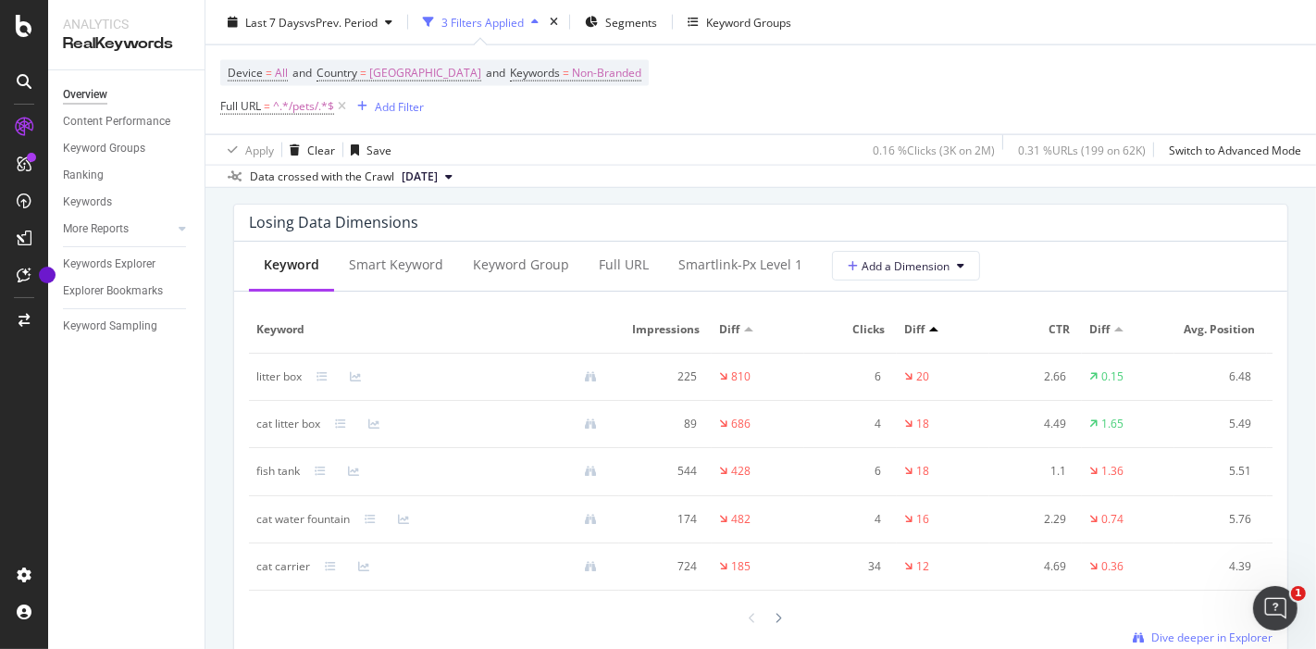
click at [268, 432] on div "cat litter box" at bounding box center [288, 423] width 64 height 17
copy div "cat litter box"
click at [251, 479] on td "fish tank" at bounding box center [434, 472] width 370 height 48
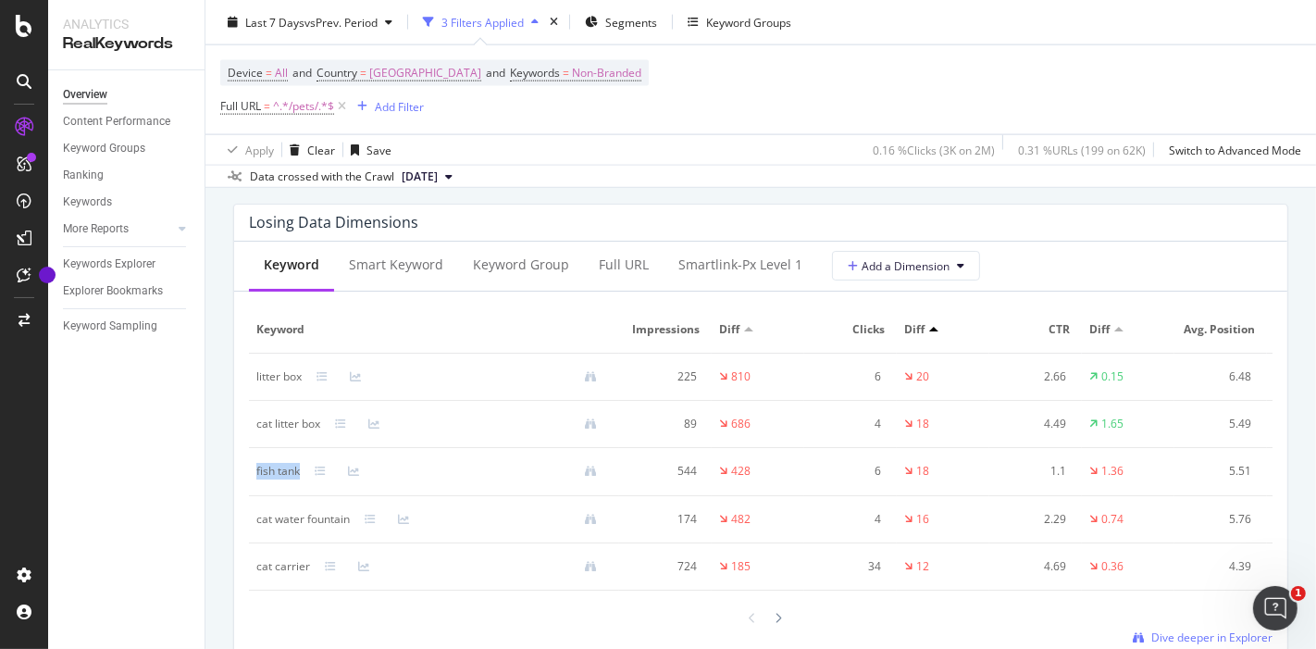
drag, startPoint x: 251, startPoint y: 479, endPoint x: 288, endPoint y: 482, distance: 37.1
click at [288, 482] on td "fish tank" at bounding box center [434, 472] width 370 height 48
copy div "fish tank"
